Goal: Information Seeking & Learning: Get advice/opinions

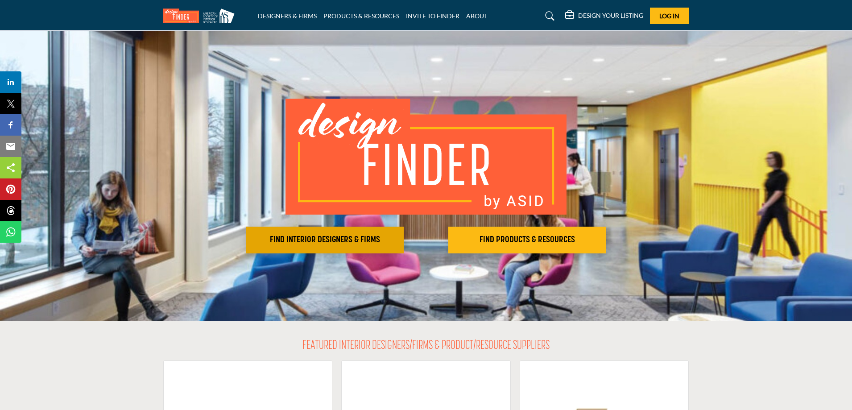
click at [338, 236] on h2 "FIND INTERIOR DESIGNERS & FIRMS" at bounding box center [325, 240] width 153 height 11
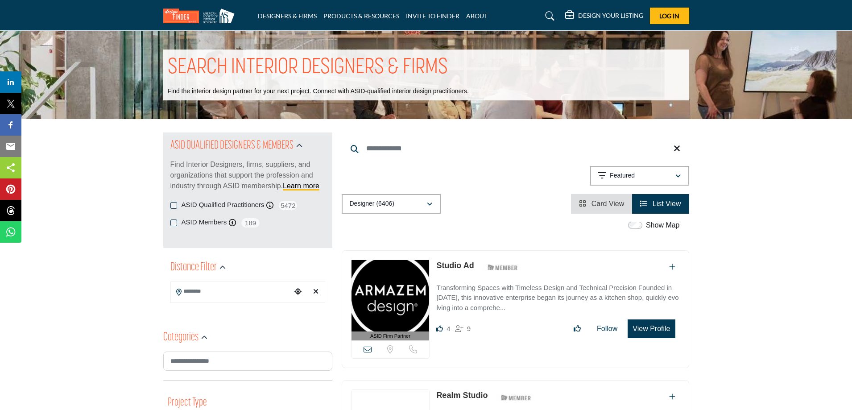
scroll to position [75, 0]
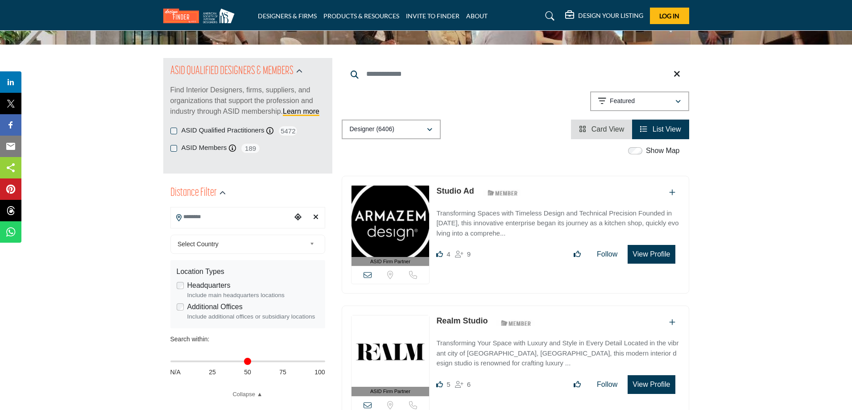
click at [195, 213] on input "Search Location" at bounding box center [231, 216] width 120 height 17
drag, startPoint x: 175, startPoint y: 364, endPoint x: 213, endPoint y: 367, distance: 38.1
type input "**"
click at [213, 362] on input "Distance in miles" at bounding box center [247, 362] width 155 height 2
click at [266, 348] on div "**********" at bounding box center [247, 313] width 155 height 170
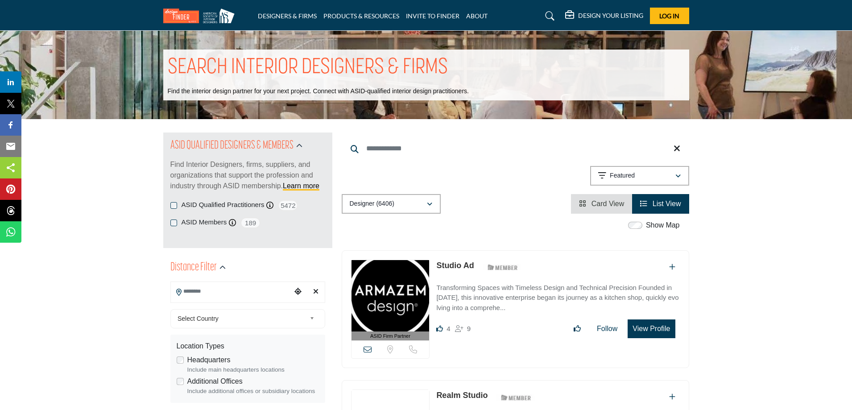
type input "**********"
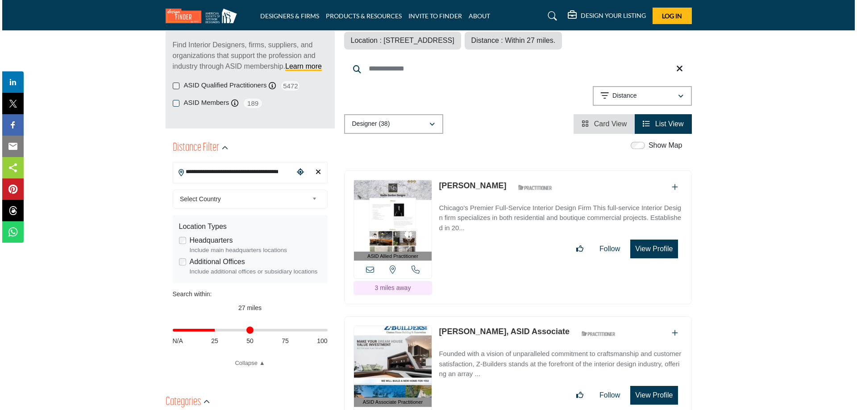
scroll to position [149, 0]
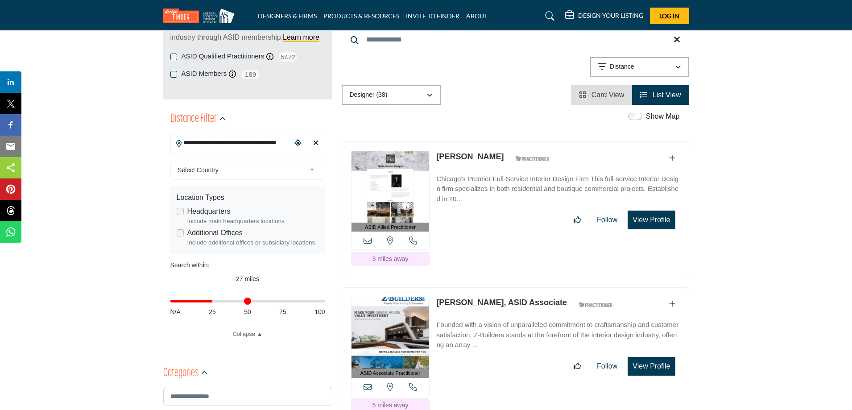
click at [640, 221] on button "View Profile" at bounding box center [651, 220] width 47 height 19
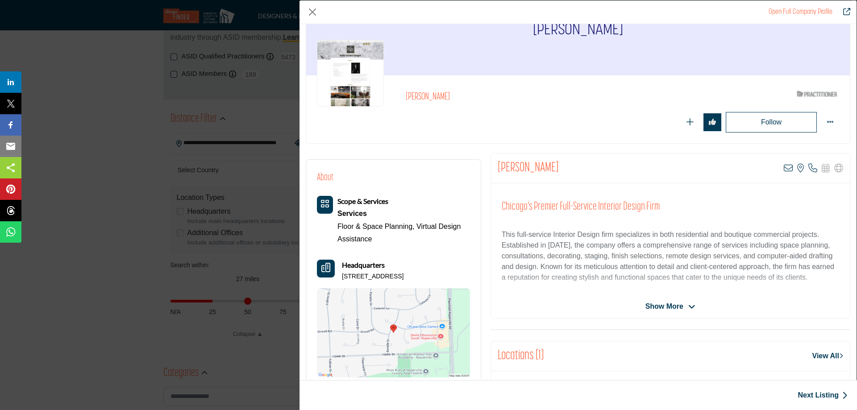
scroll to position [75, 0]
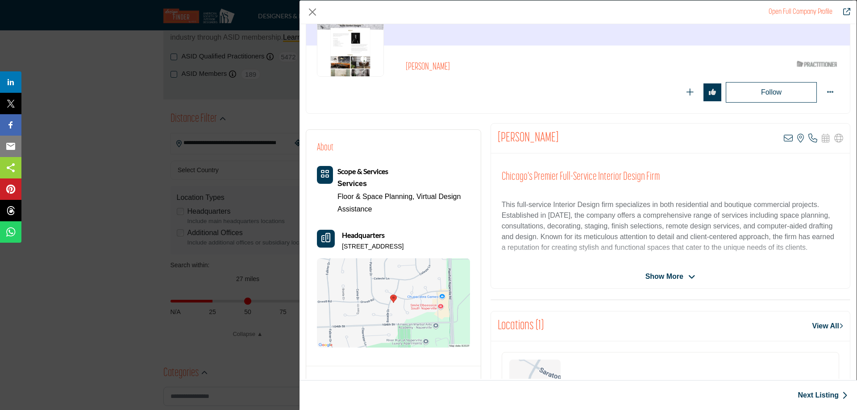
click at [665, 279] on span "Show More" at bounding box center [664, 276] width 38 height 11
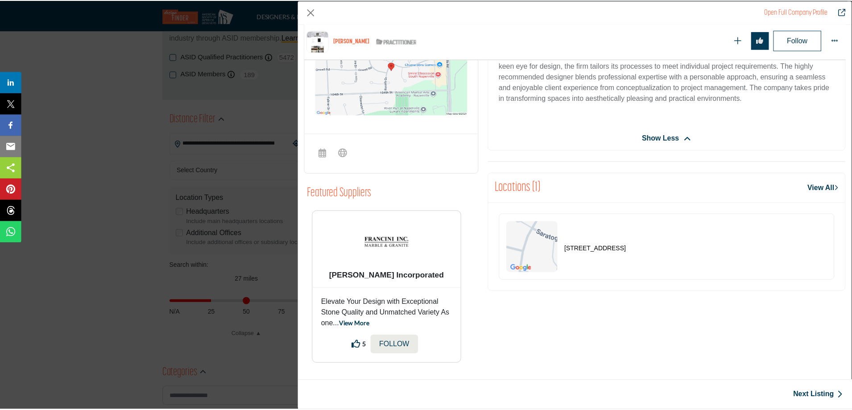
scroll to position [0, 0]
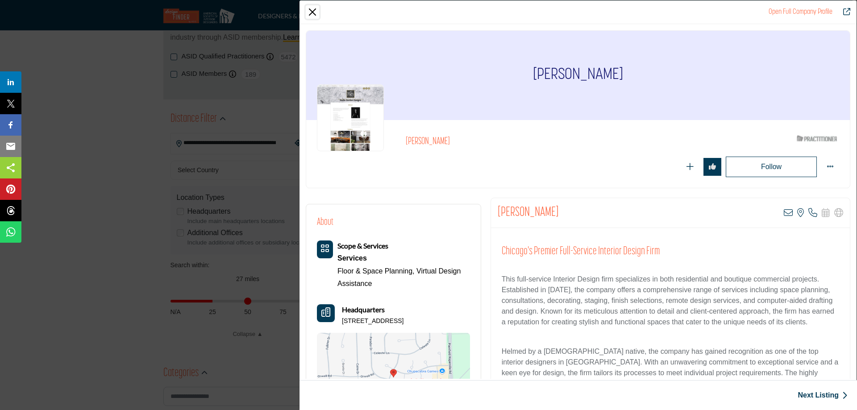
click at [311, 13] on button "Close" at bounding box center [312, 11] width 13 height 13
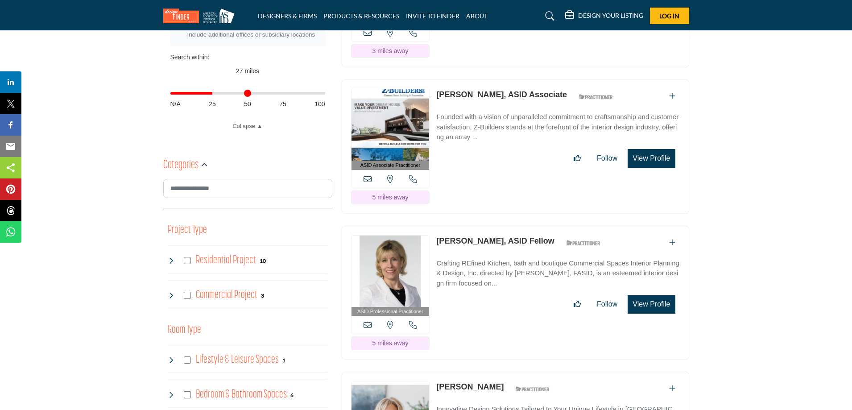
scroll to position [446, 0]
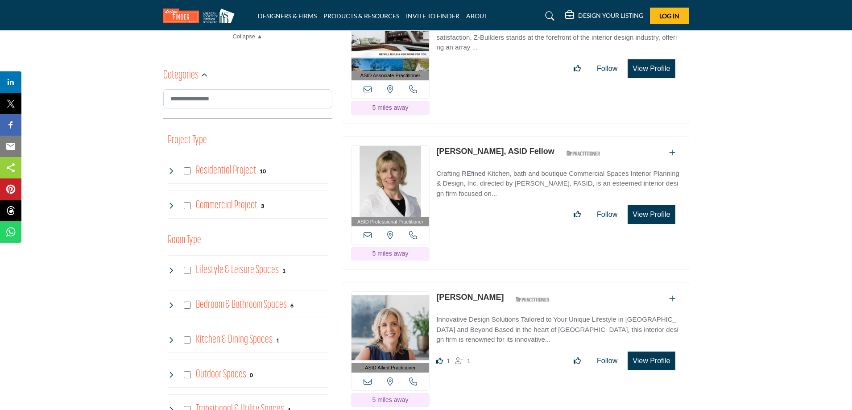
click at [461, 296] on link "[PERSON_NAME]" at bounding box center [469, 297] width 67 height 9
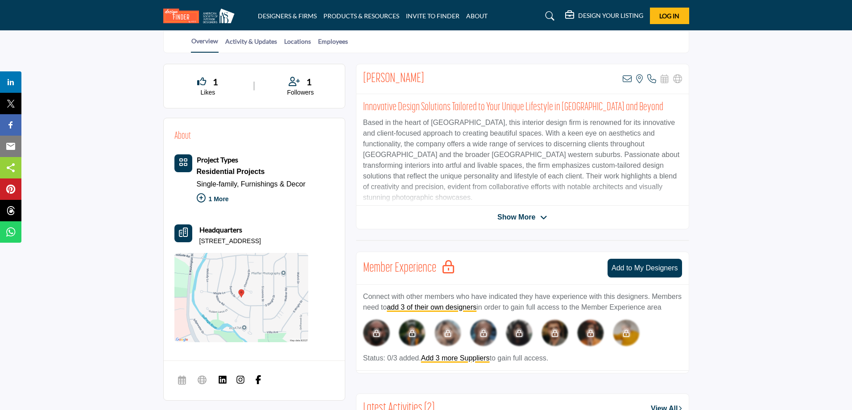
scroll to position [223, 0]
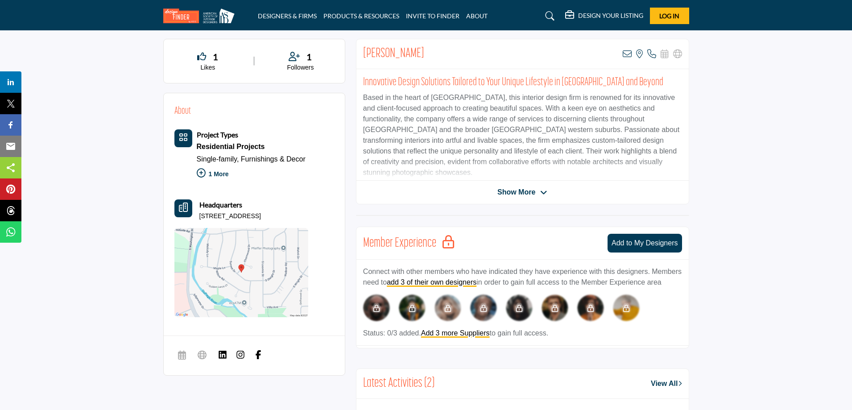
click at [501, 191] on span "Show More" at bounding box center [517, 192] width 38 height 11
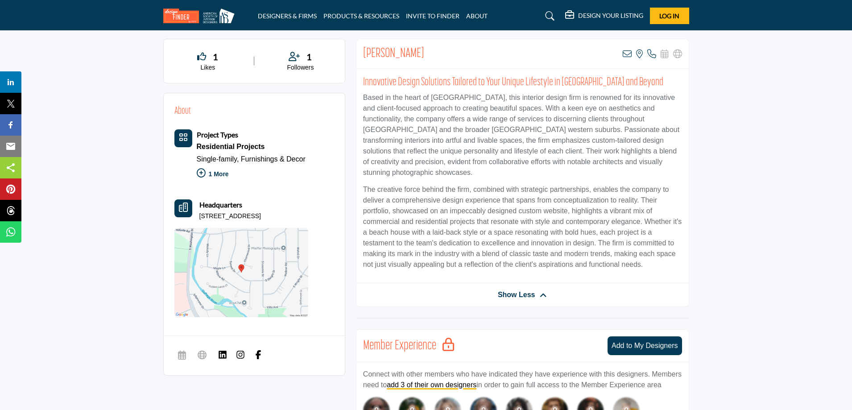
click at [239, 268] on img at bounding box center [241, 272] width 134 height 89
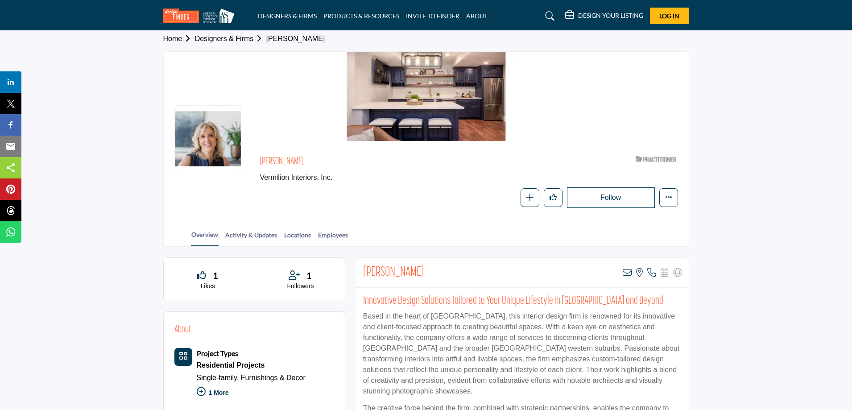
scroll to position [0, 0]
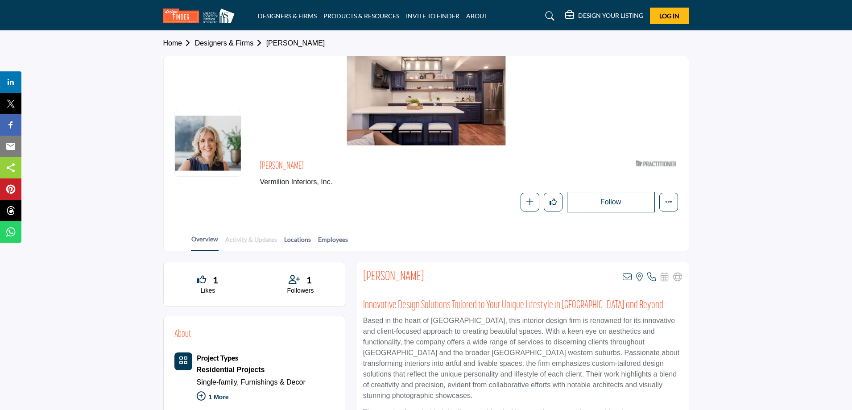
click at [250, 237] on link "Activity & Updates" at bounding box center [251, 243] width 53 height 16
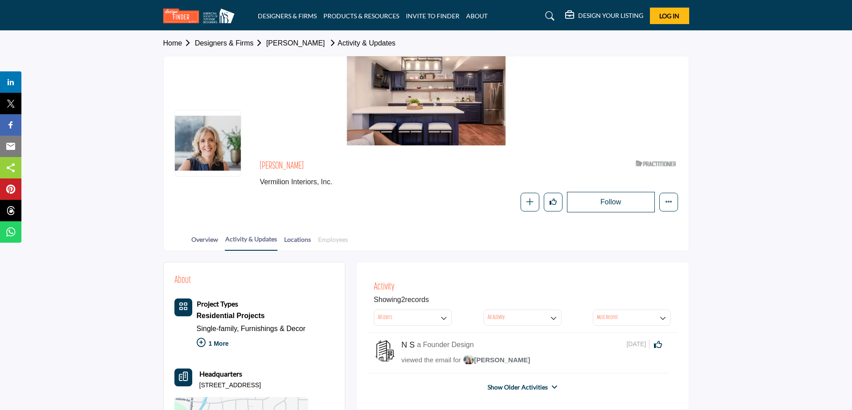
click at [341, 237] on link "Employees" at bounding box center [333, 243] width 31 height 16
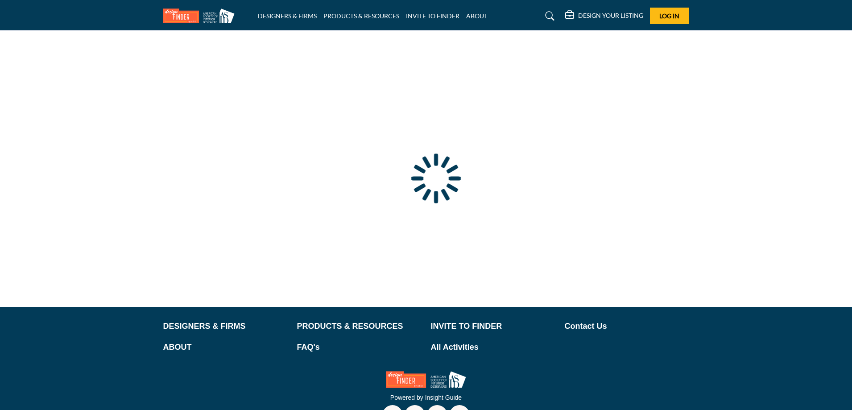
type input "**********"
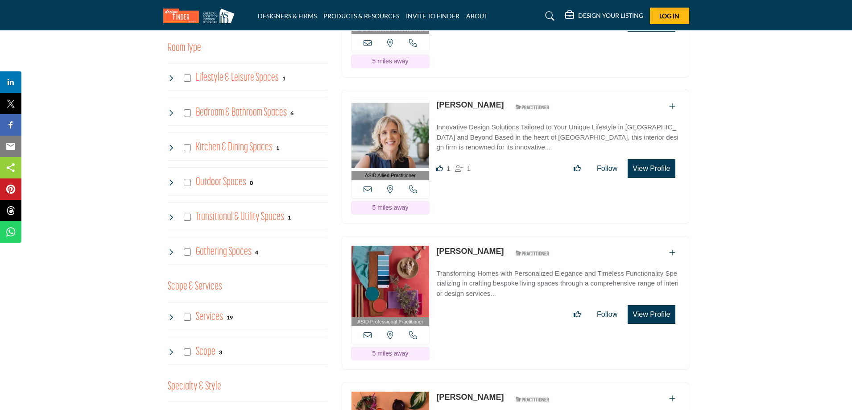
scroll to position [669, 0]
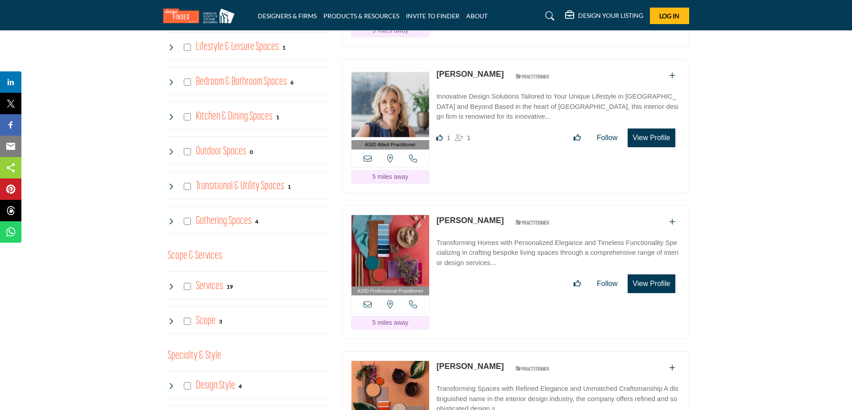
click at [480, 218] on link "[PERSON_NAME]" at bounding box center [469, 220] width 67 height 9
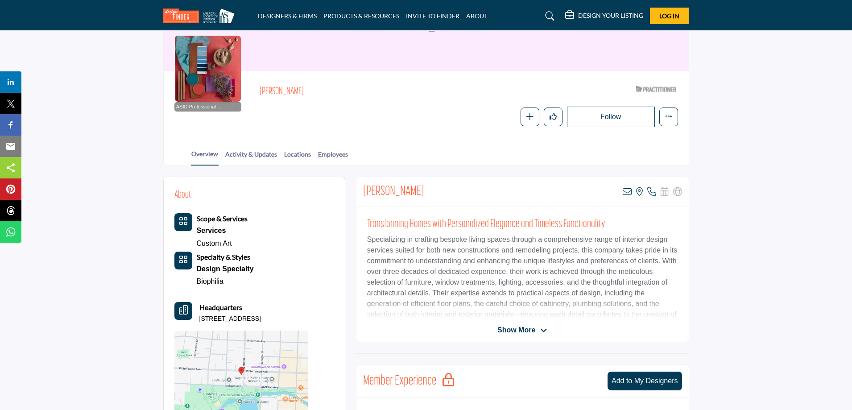
click at [528, 331] on span "Show More" at bounding box center [517, 330] width 38 height 11
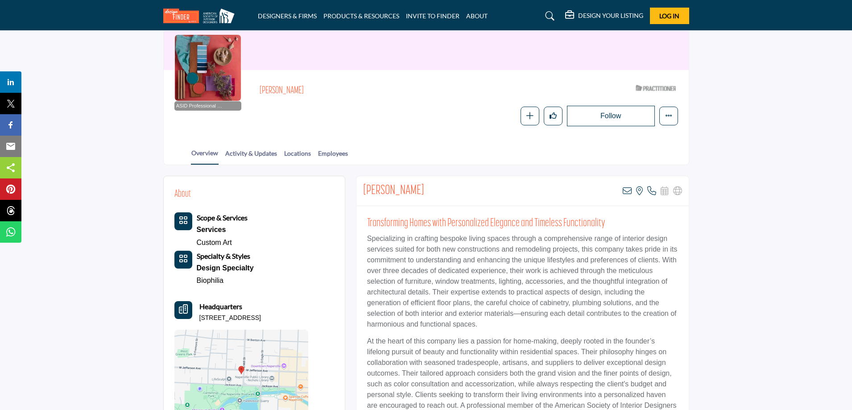
scroll to position [75, 0]
click at [263, 155] on link "Activity & Updates" at bounding box center [251, 157] width 53 height 16
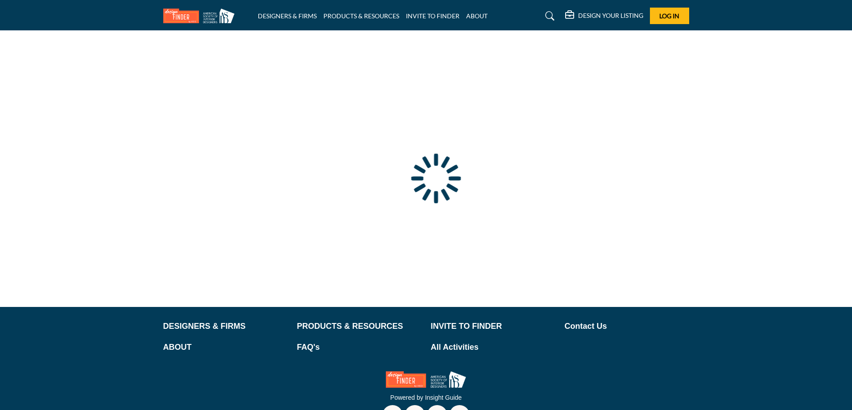
type input "**********"
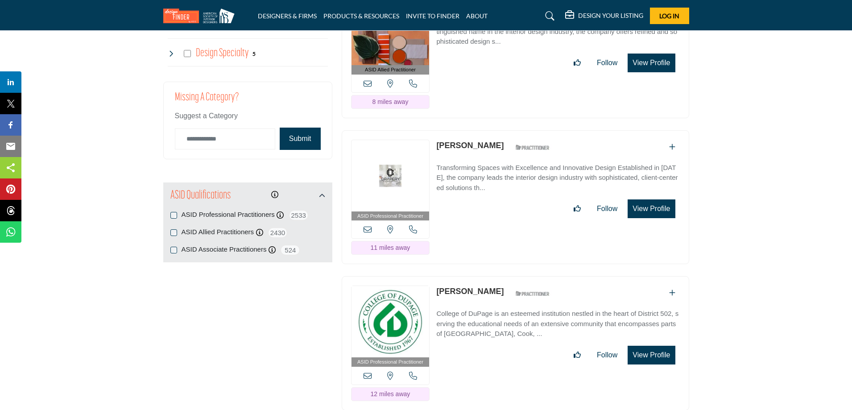
scroll to position [1041, 0]
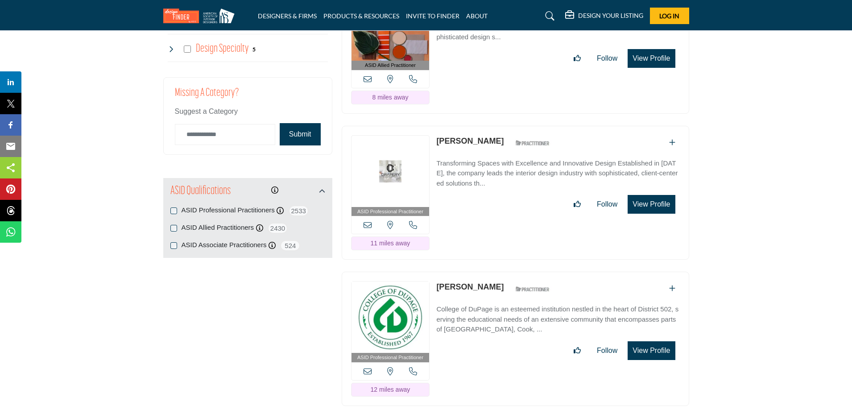
click at [477, 138] on link "[PERSON_NAME]" at bounding box center [469, 141] width 67 height 9
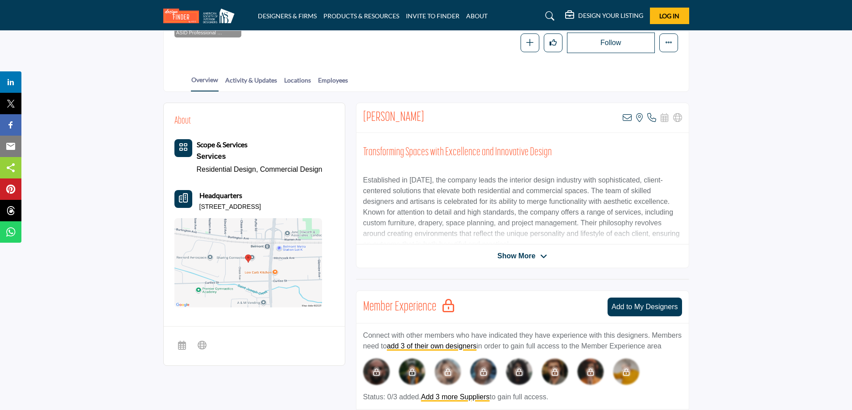
click at [507, 259] on span "Show More" at bounding box center [517, 256] width 38 height 11
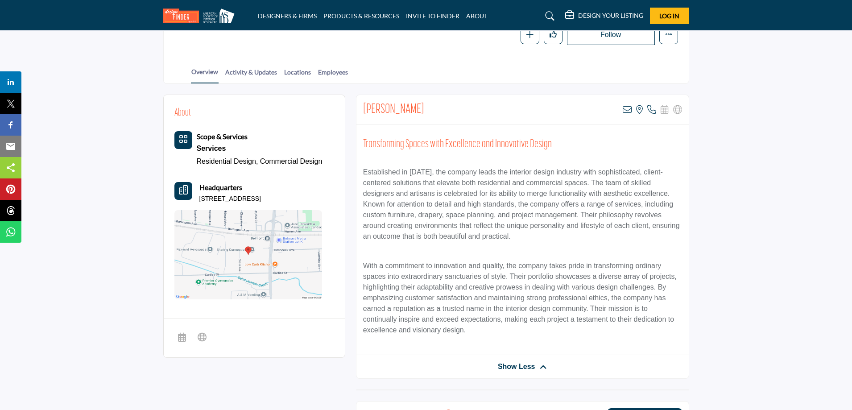
scroll to position [149, 0]
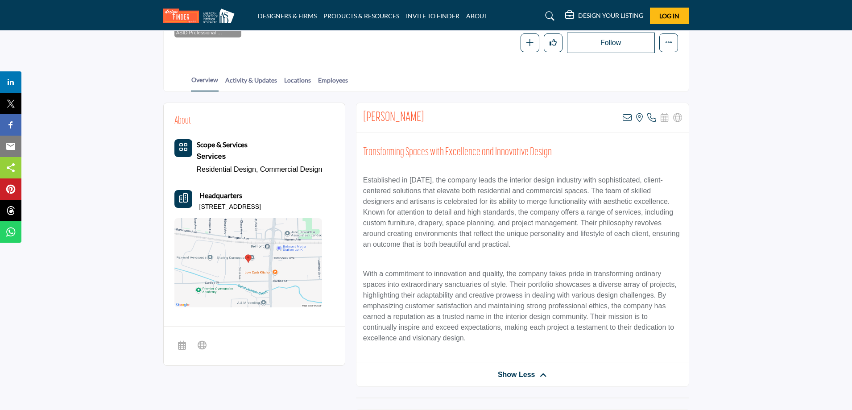
click at [218, 147] on b "Scope & Services" at bounding box center [222, 144] width 51 height 8
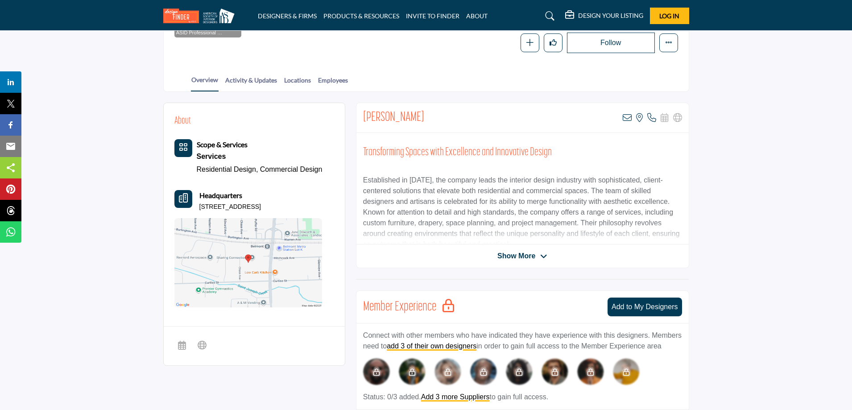
click at [541, 258] on icon at bounding box center [543, 257] width 7 height 8
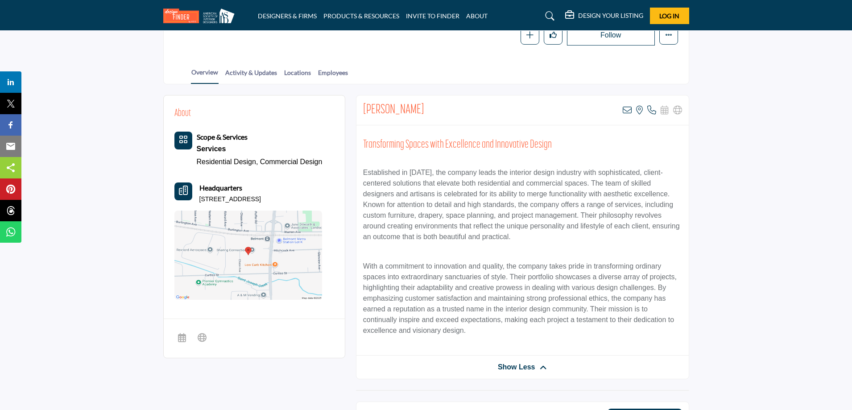
scroll to position [74, 0]
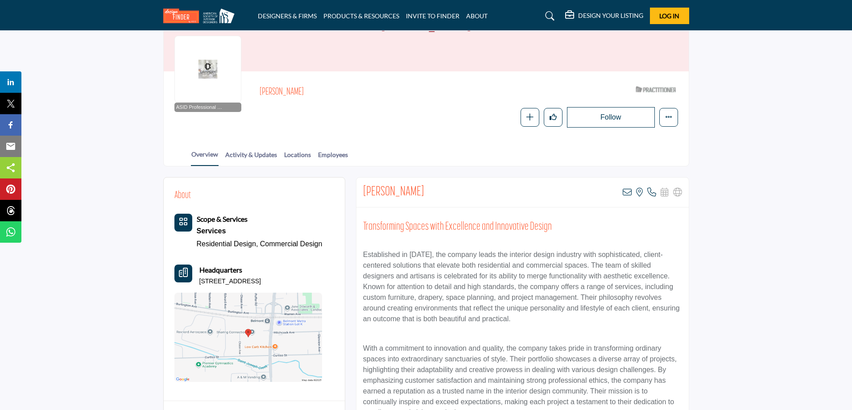
click at [224, 243] on link "Residential Design," at bounding box center [228, 244] width 62 height 8
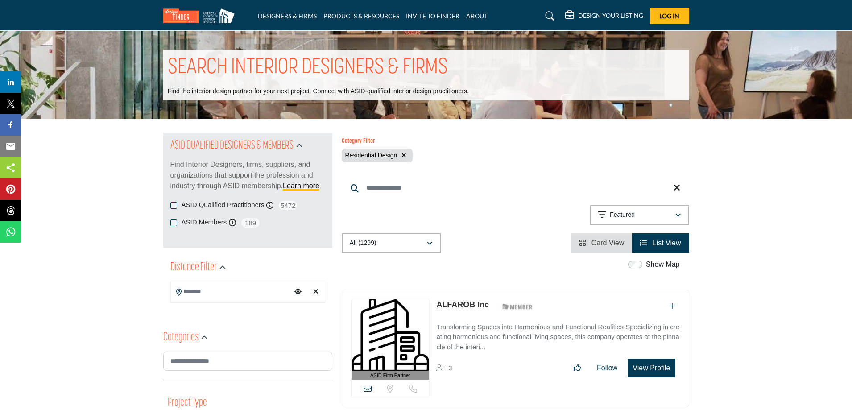
click at [317, 292] on icon "Clear search location" at bounding box center [315, 291] width 5 height 7
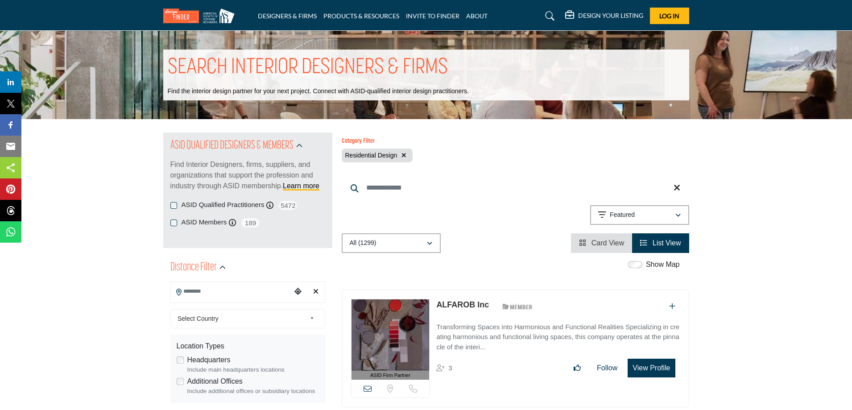
click at [204, 287] on input "Search Location" at bounding box center [231, 291] width 120 height 17
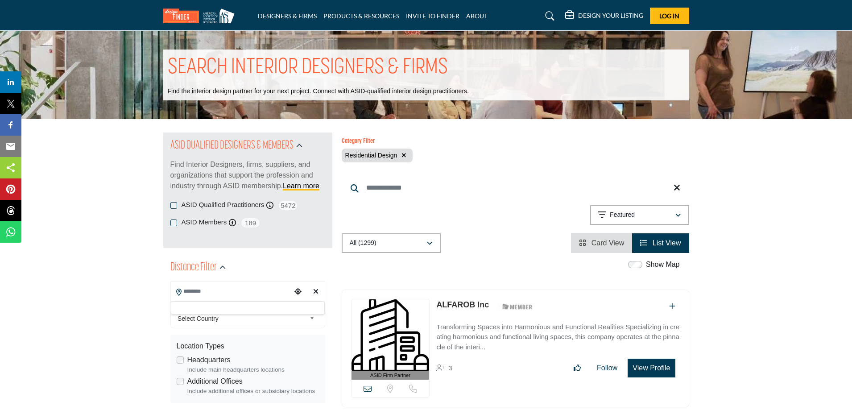
scroll to position [75, 0]
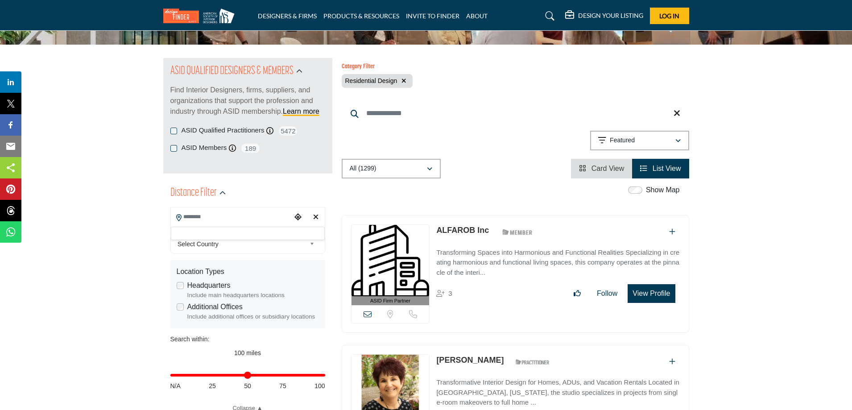
click at [215, 231] on div at bounding box center [248, 233] width 154 height 13
drag, startPoint x: 321, startPoint y: 376, endPoint x: 214, endPoint y: 381, distance: 106.8
type input "**"
click at [214, 376] on input "Distance in miles" at bounding box center [247, 375] width 155 height 2
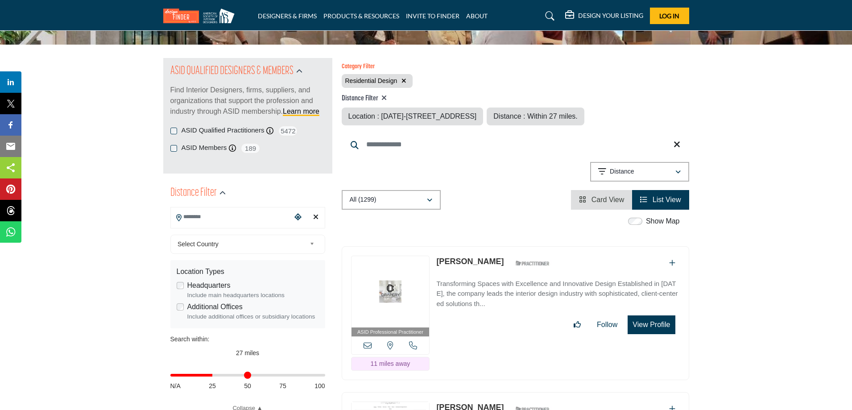
type input "**********"
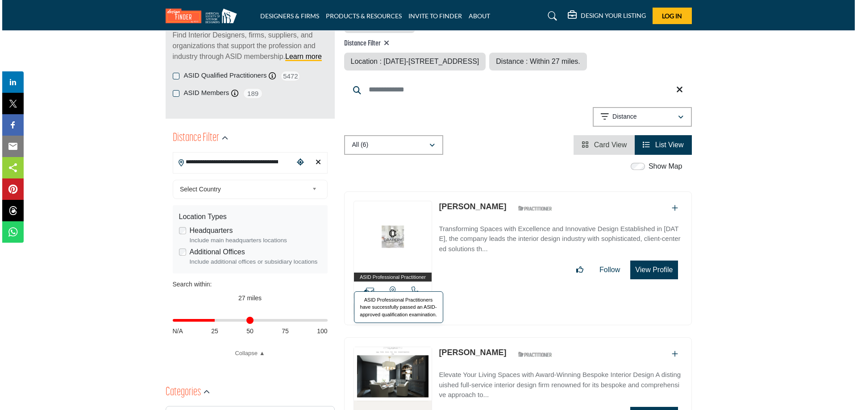
scroll to position [149, 0]
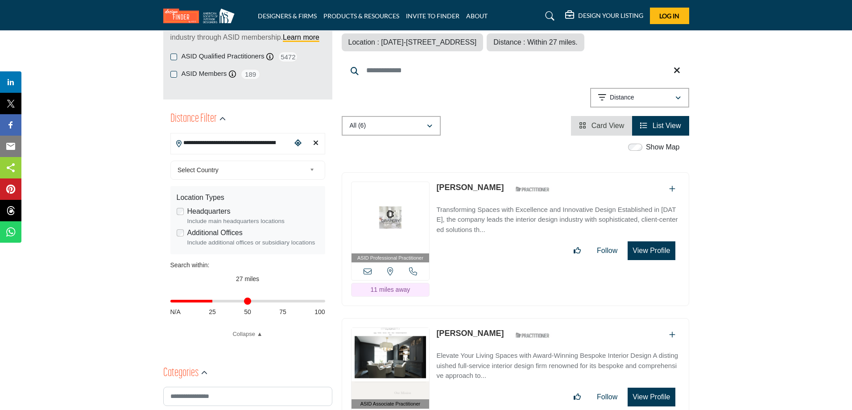
click at [639, 250] on button "View Profile" at bounding box center [651, 250] width 47 height 19
